Goal: Task Accomplishment & Management: Manage account settings

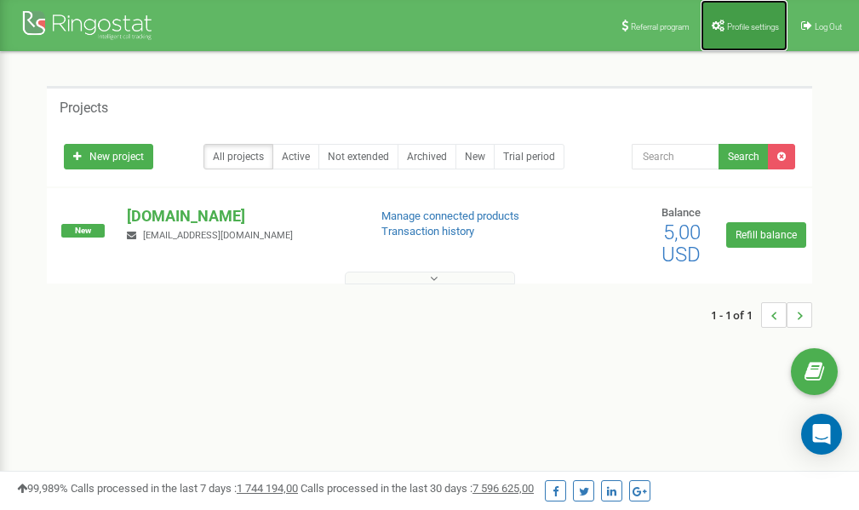
click at [733, 26] on span "Profile settings" at bounding box center [753, 26] width 52 height 9
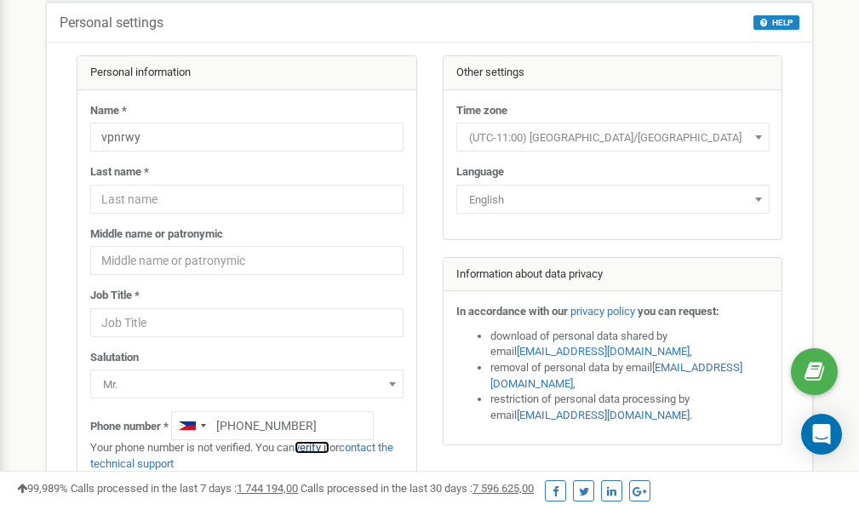
click at [318, 448] on link "verify it" at bounding box center [312, 447] width 35 height 13
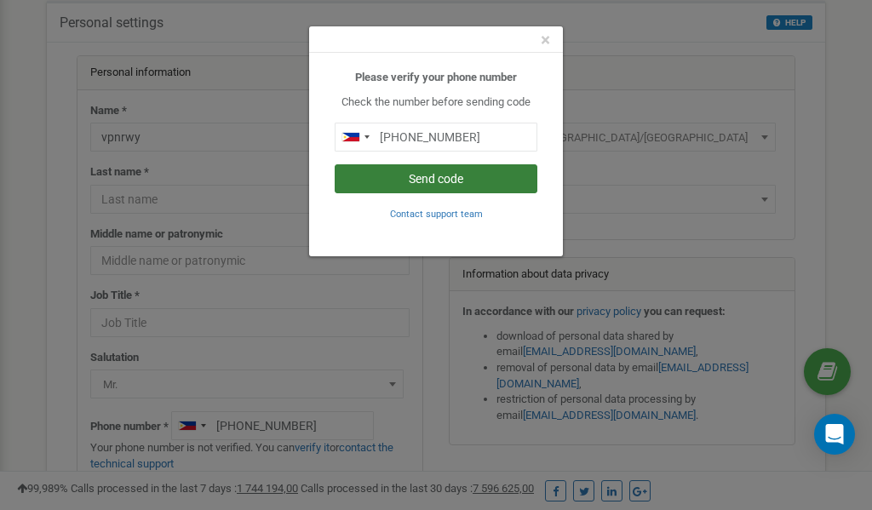
click at [425, 180] on button "Send code" at bounding box center [436, 178] width 203 height 29
